Goal: Information Seeking & Learning: Find specific fact

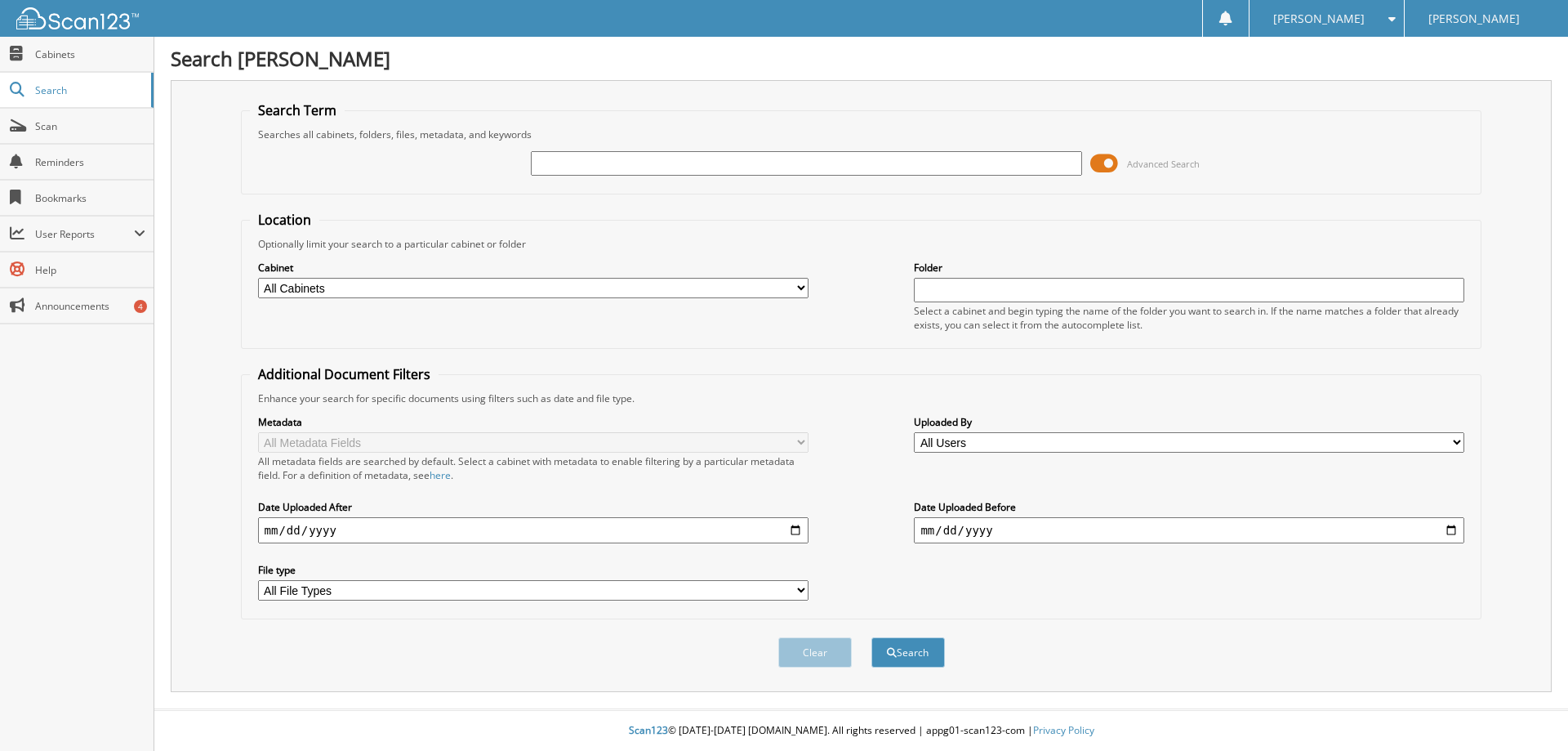
click at [592, 165] on input "text" at bounding box center [805, 163] width 550 height 24
type input "l"
type input "[PERSON_NAME]"
click at [908, 651] on button "Search" at bounding box center [908, 652] width 74 height 30
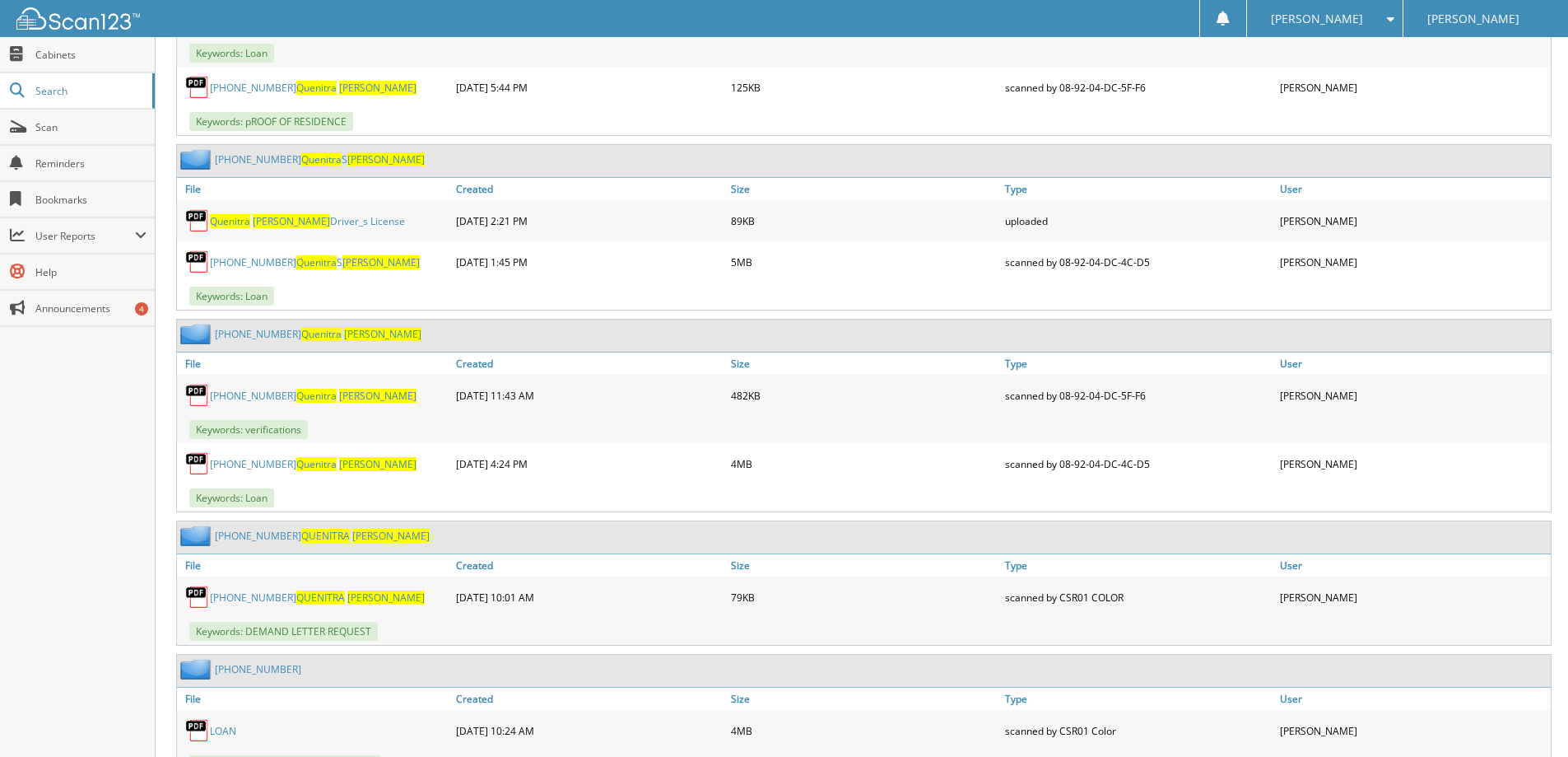
scroll to position [1235, 0]
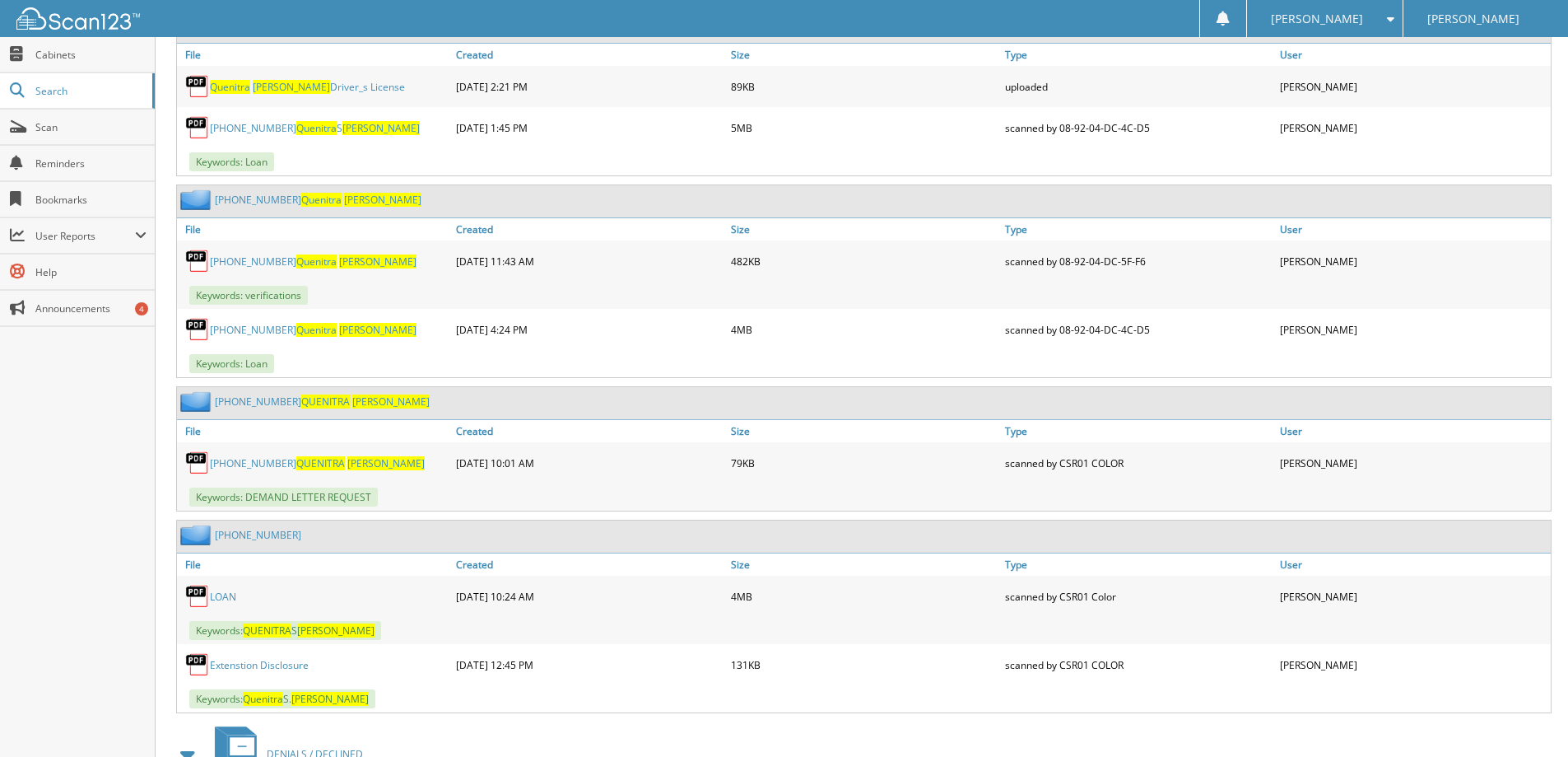
click at [247, 257] on link "[PHONE_NUMBER] [PERSON_NAME]" at bounding box center [312, 261] width 206 height 14
